Goal: Information Seeking & Learning: Understand process/instructions

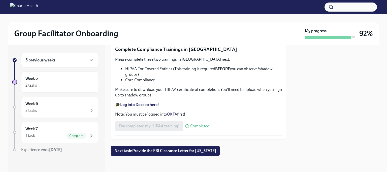
scroll to position [1213, 0]
click at [88, 60] on icon "button" at bounding box center [91, 60] width 6 height 6
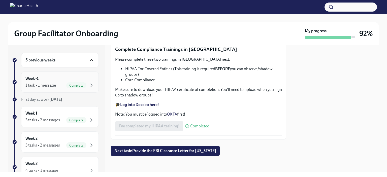
click at [37, 83] on div "1 task • 1 message" at bounding box center [40, 86] width 30 height 6
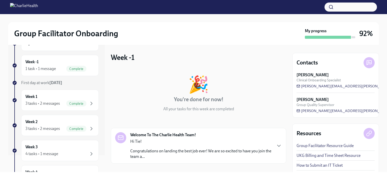
scroll to position [27, 0]
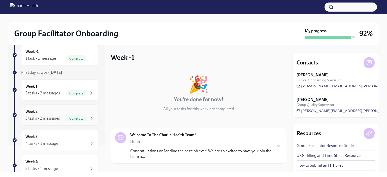
click at [56, 118] on div "3 tasks • 2 messages" at bounding box center [42, 119] width 34 height 6
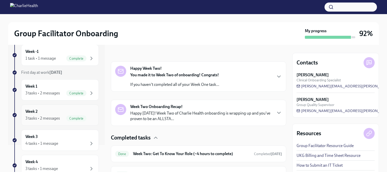
scroll to position [72, 0]
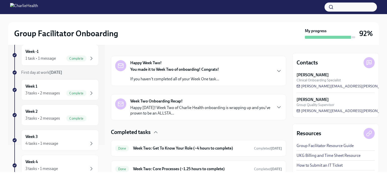
click at [144, 74] on div "You made it to Week Two of onboarding! Congrats! If you haven't completed all o…" at bounding box center [174, 74] width 89 height 15
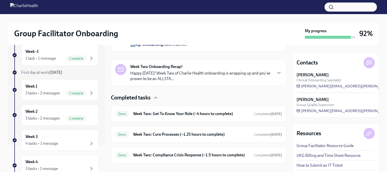
scroll to position [202, 0]
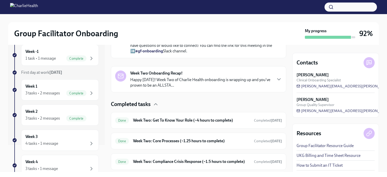
click at [163, 76] on strong "Week Two Onboarding Recap!" at bounding box center [156, 73] width 52 height 6
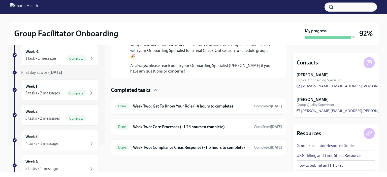
scroll to position [520, 0]
click at [144, 103] on h6 "Week Two: Get To Know Your Role (~4 hours to complete)" at bounding box center [191, 106] width 117 height 6
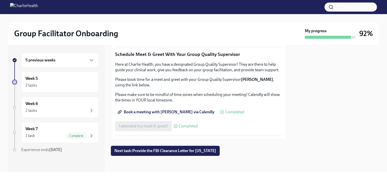
scroll to position [414, 0]
click at [139, 12] on span "Group Observation Instructions" at bounding box center [149, 9] width 60 height 5
